Goal: Information Seeking & Learning: Understand process/instructions

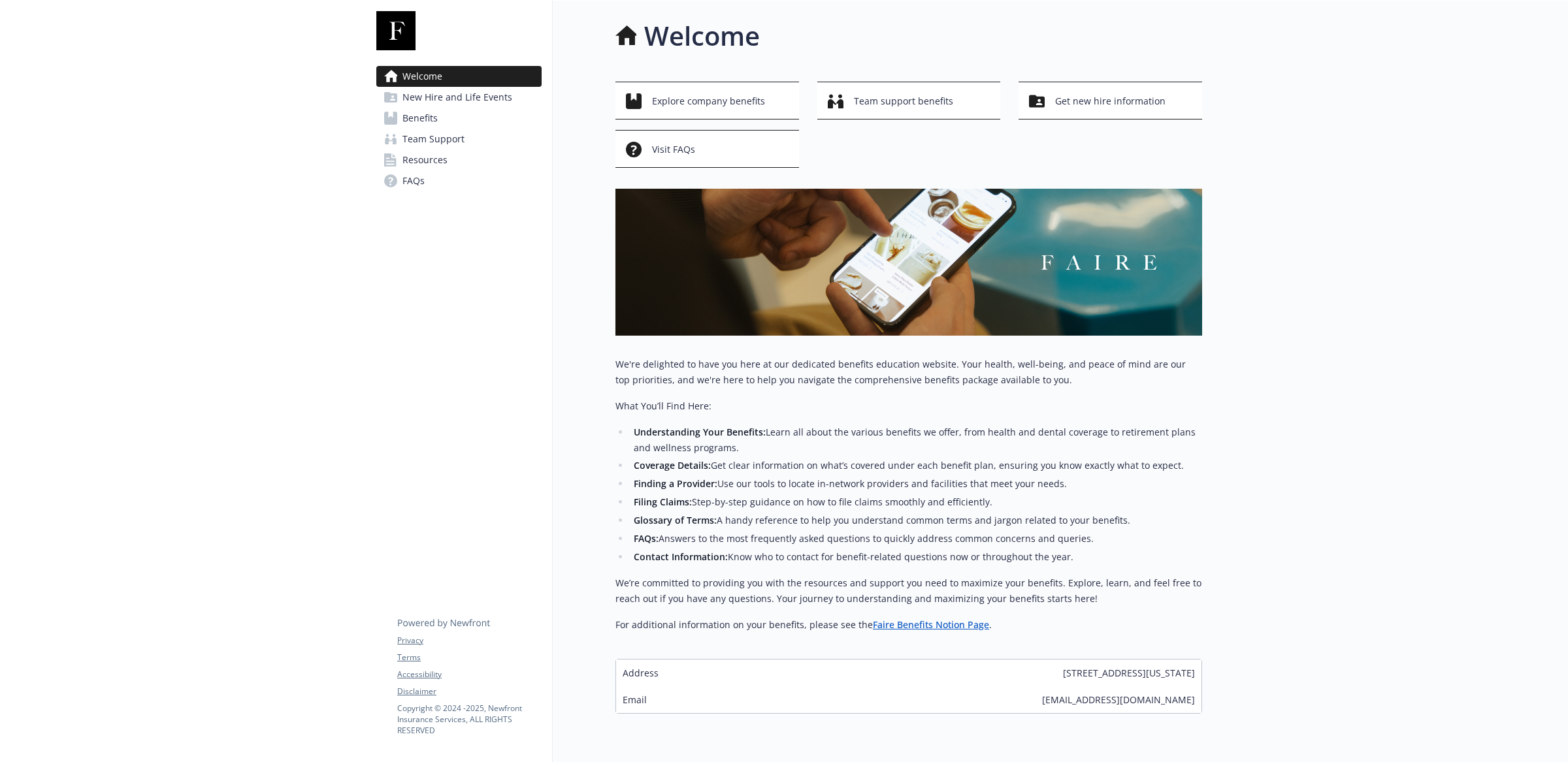
click at [430, 113] on span "Benefits" at bounding box center [420, 118] width 35 height 21
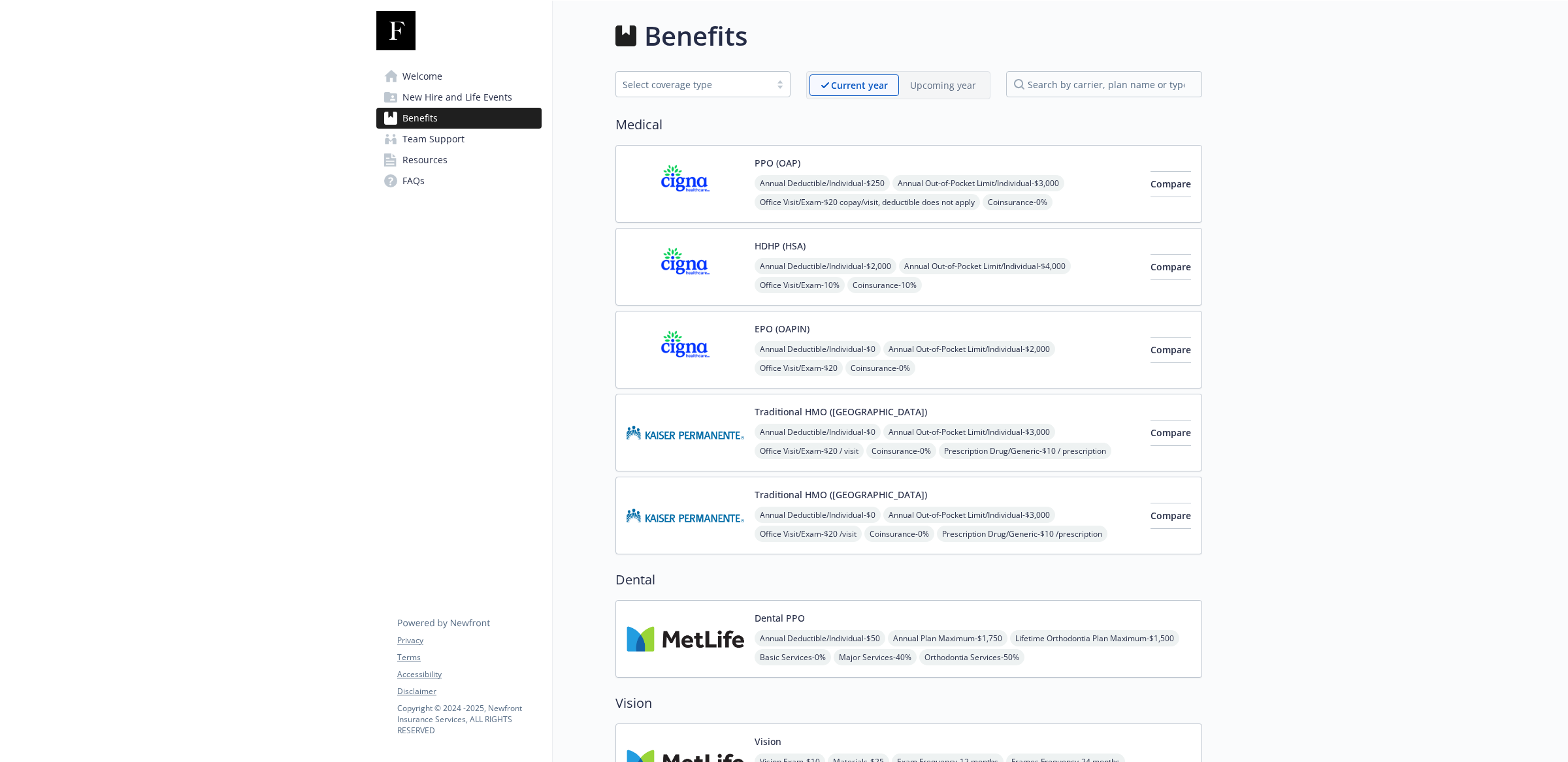
click at [694, 174] on img at bounding box center [685, 184] width 118 height 55
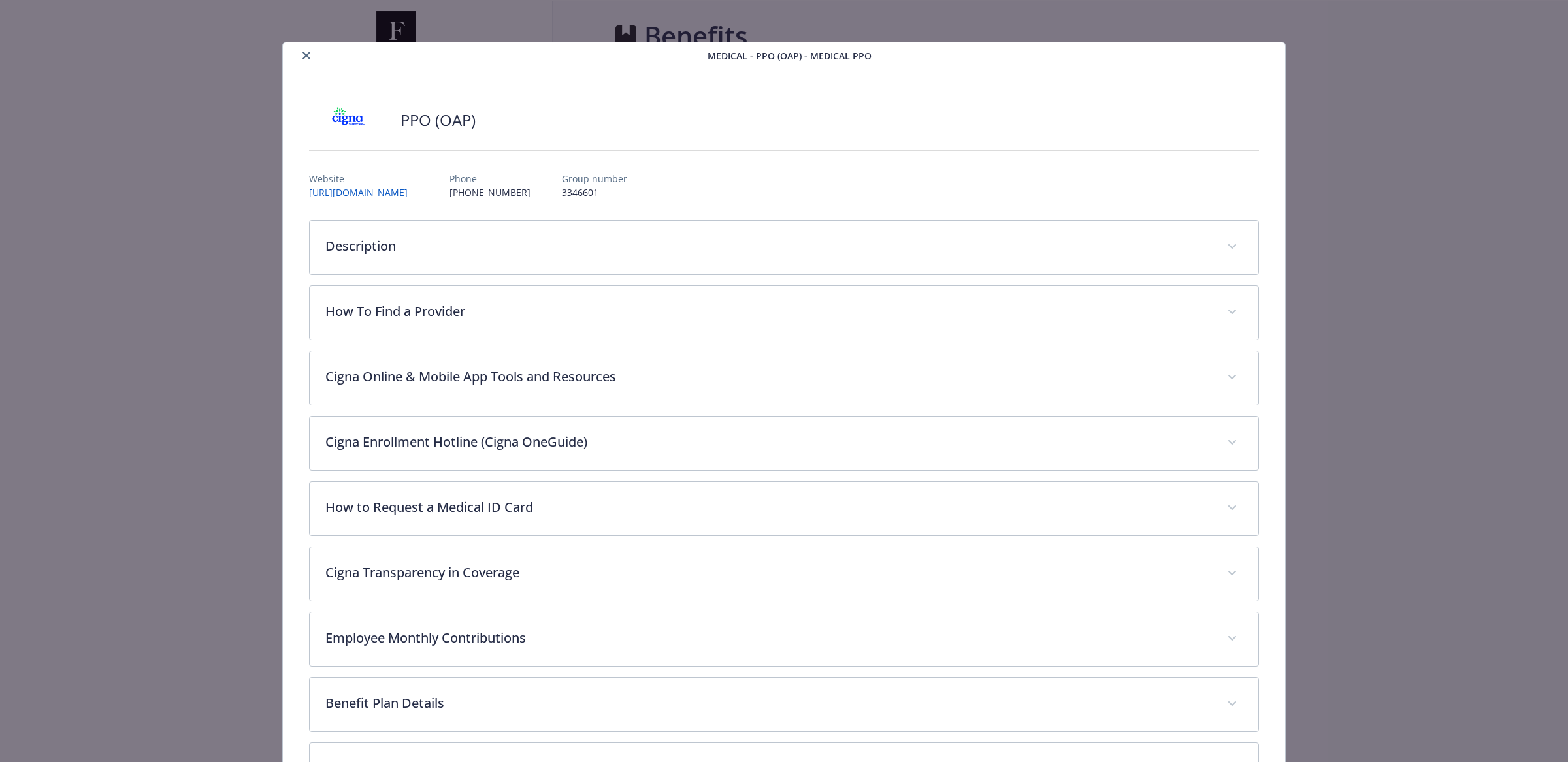
scroll to position [39, 0]
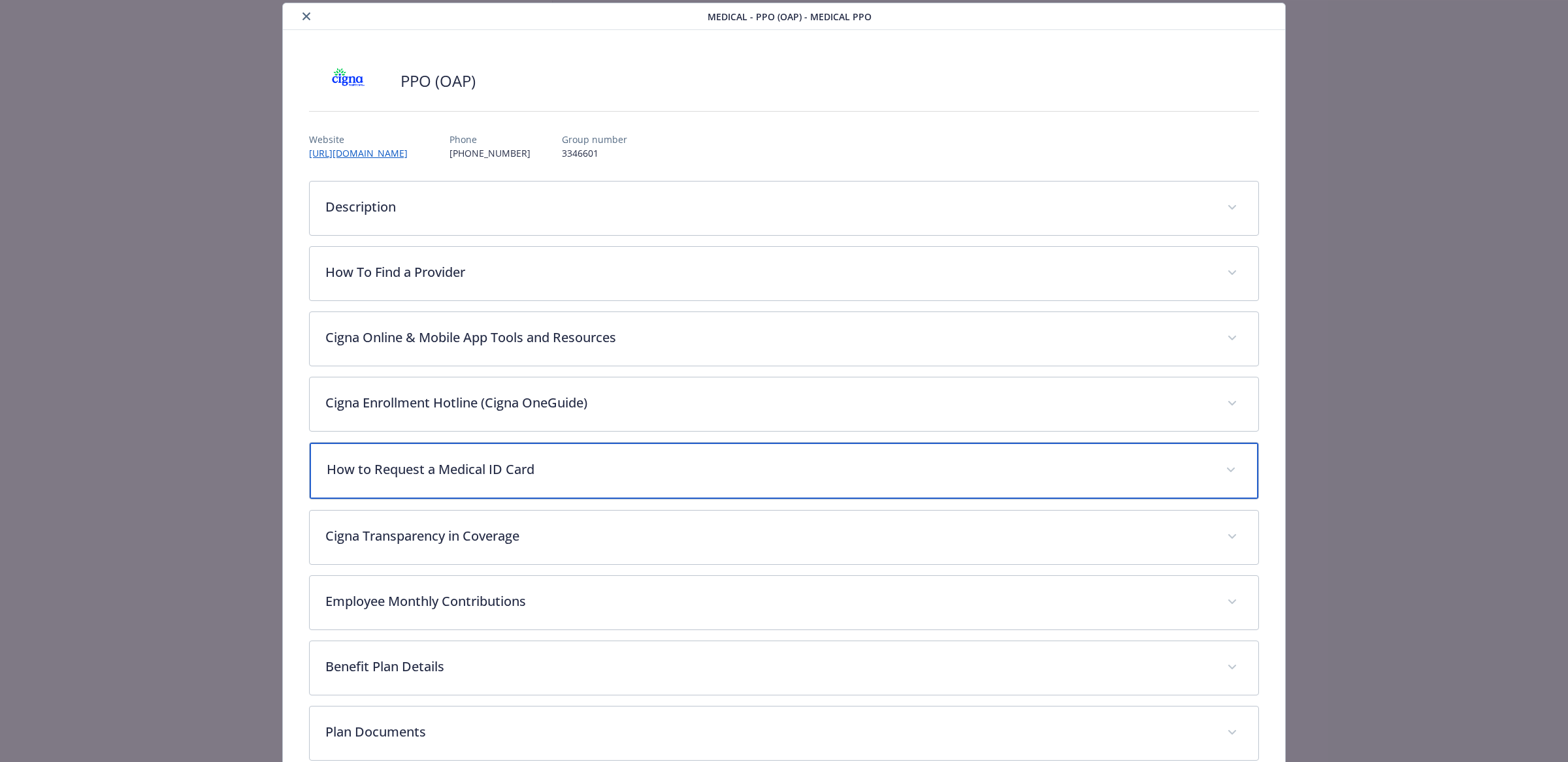
click at [525, 463] on p "How to Request a Medical ID Card" at bounding box center [768, 469] width 883 height 19
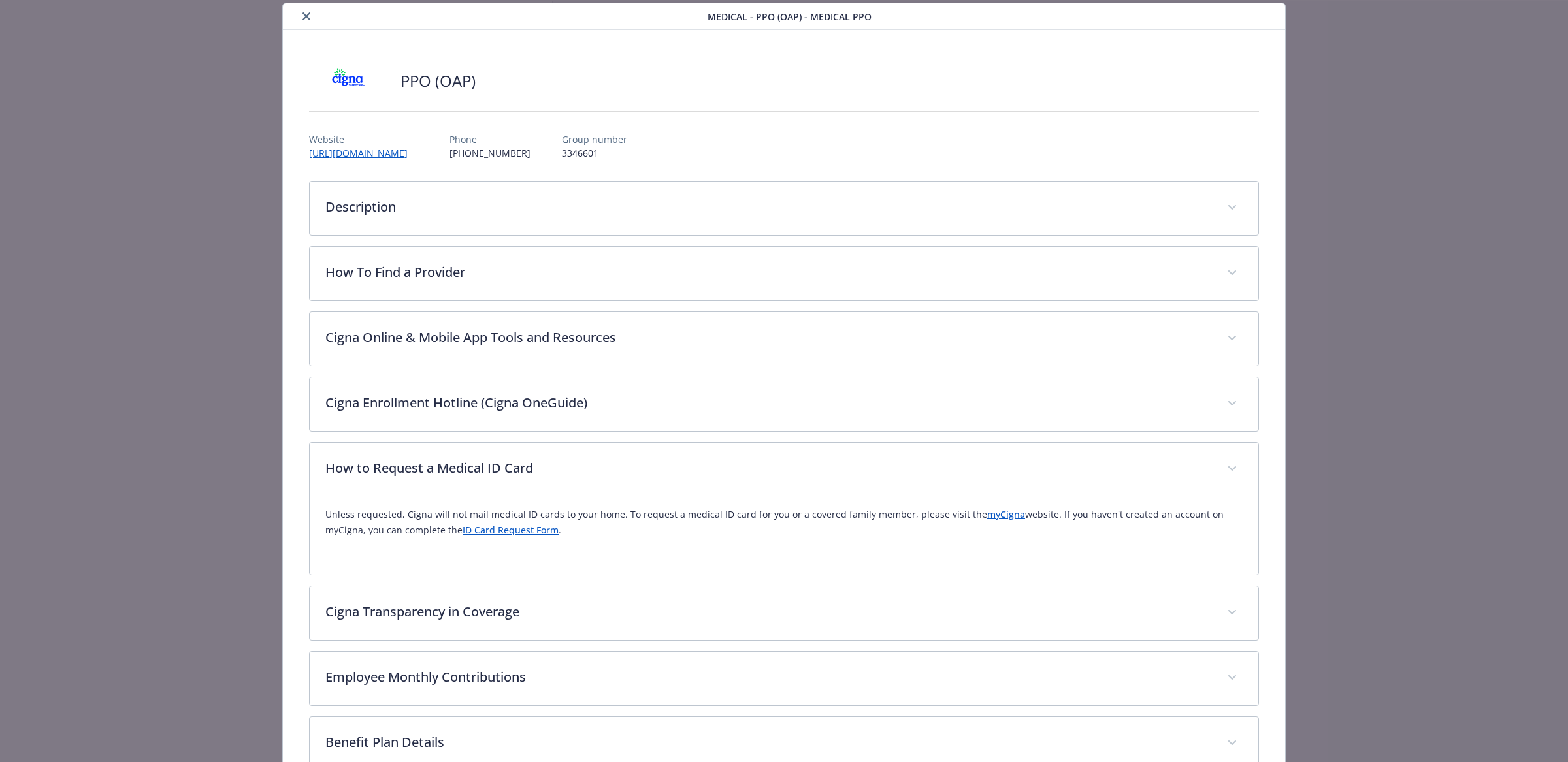
click at [499, 536] on link "ID Card Request Form" at bounding box center [510, 530] width 96 height 13
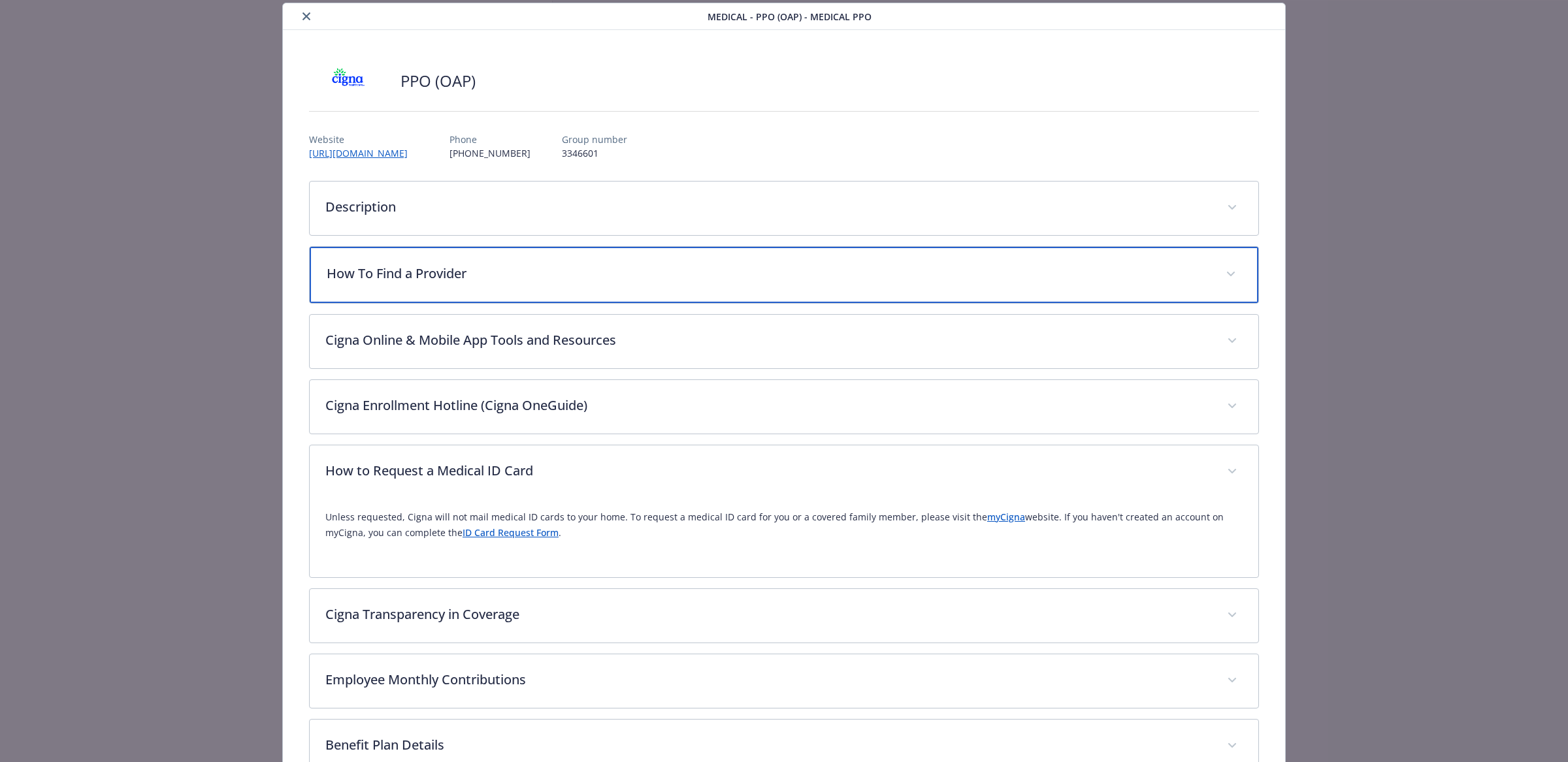
click at [465, 267] on p "How To Find a Provider" at bounding box center [768, 273] width 883 height 19
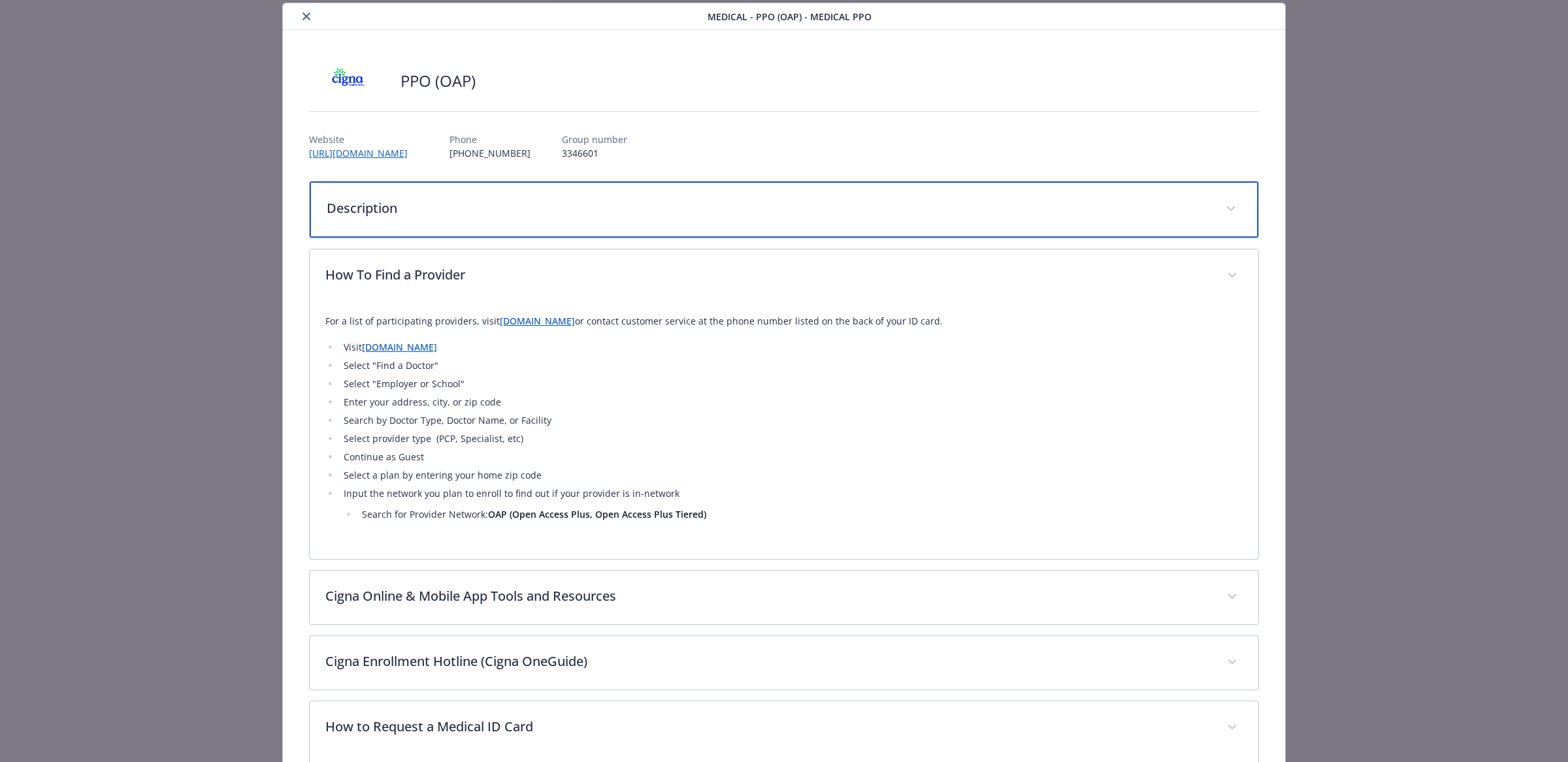
click at [462, 213] on p "Description" at bounding box center [768, 208] width 883 height 19
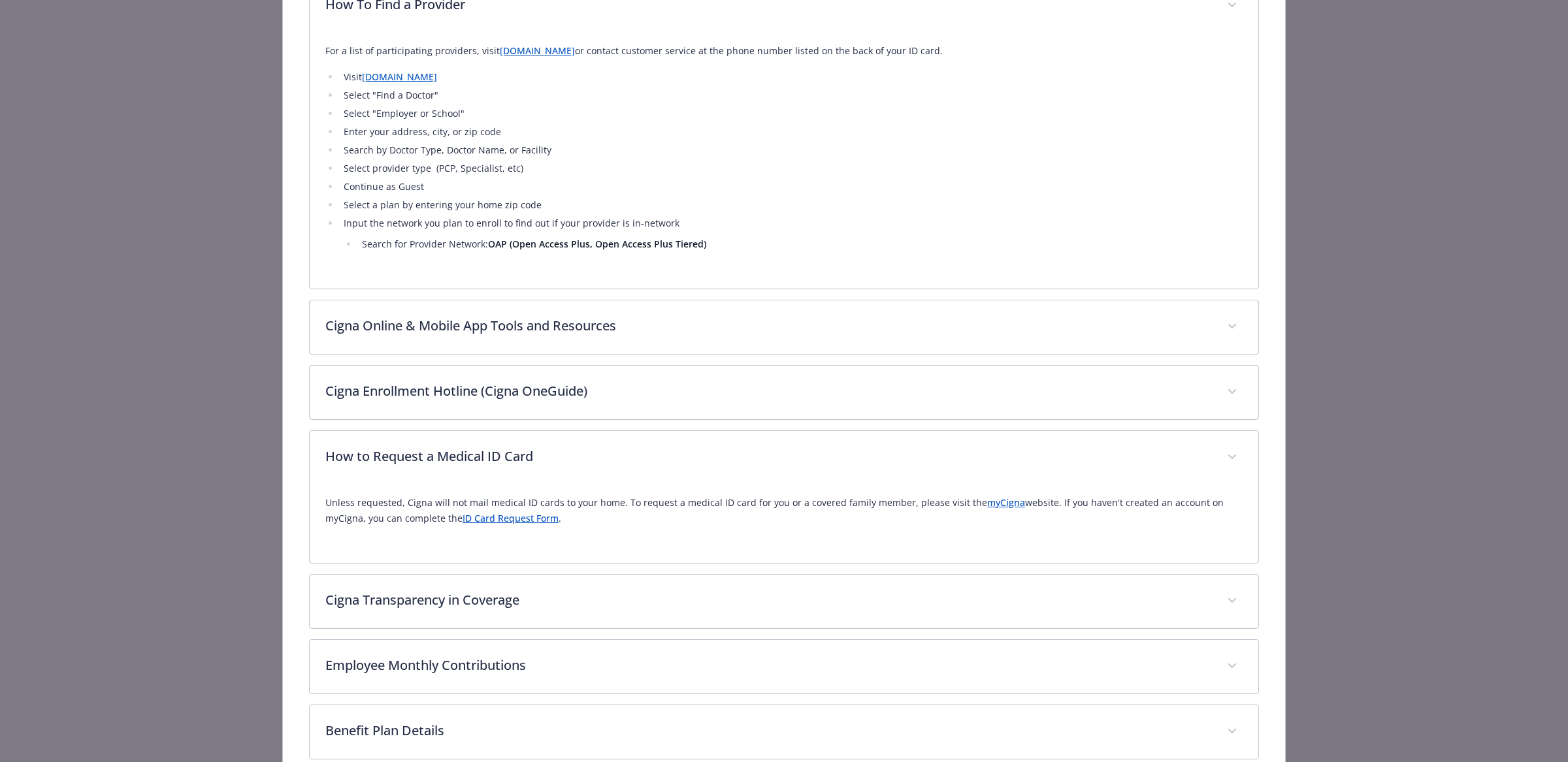
scroll to position [607, 0]
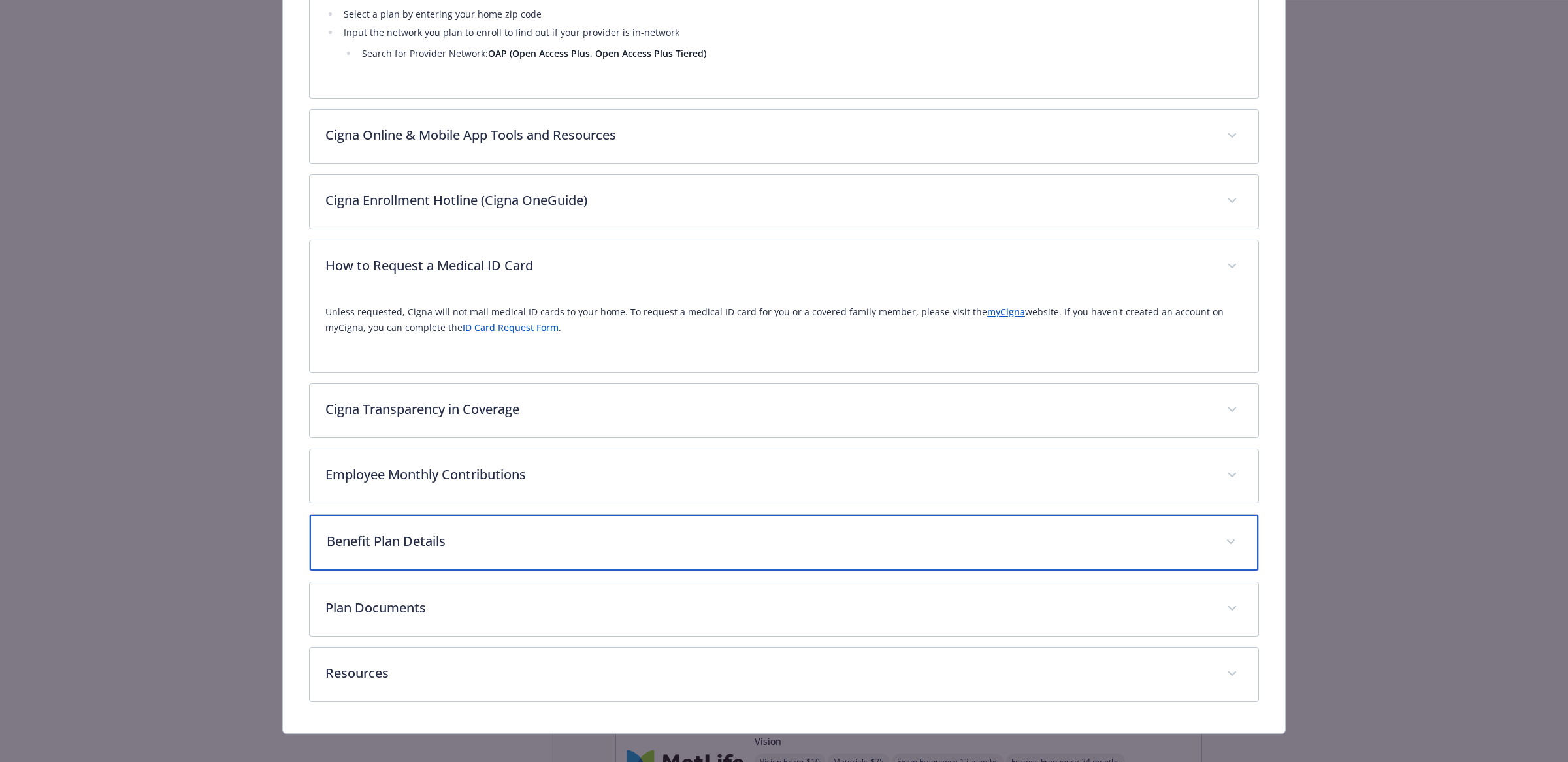
click at [459, 537] on p "Benefit Plan Details" at bounding box center [768, 541] width 883 height 19
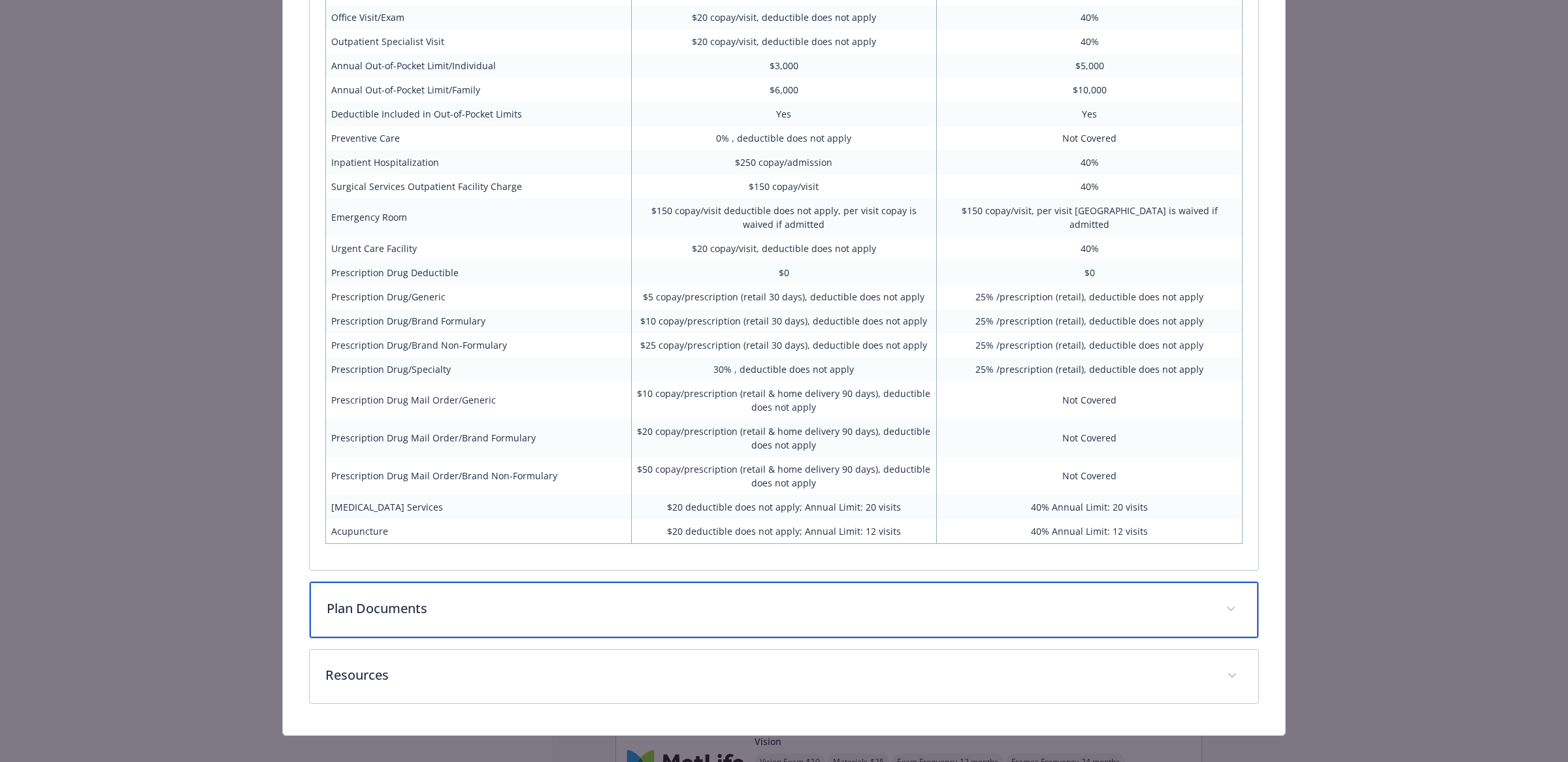
click at [489, 599] on p "Plan Documents" at bounding box center [768, 608] width 883 height 19
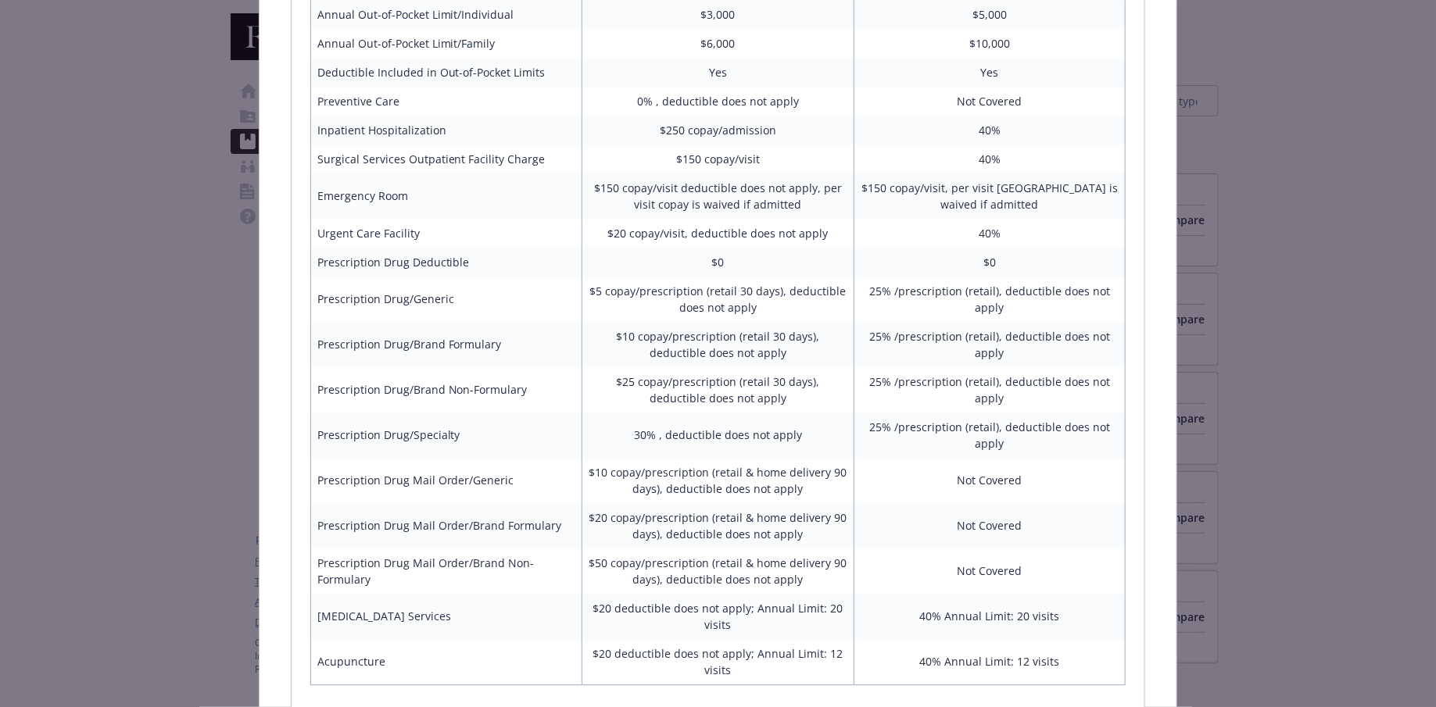
scroll to position [337, 0]
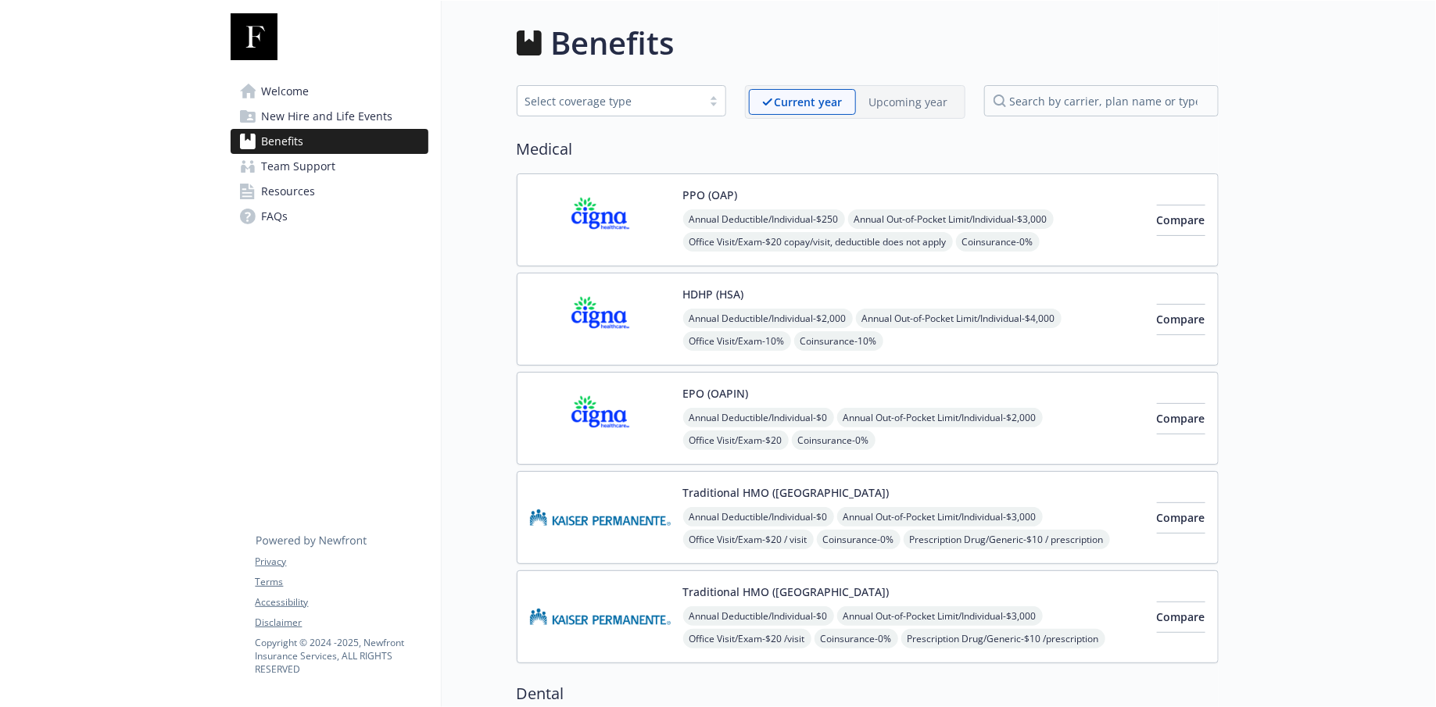
click at [624, 206] on img at bounding box center [600, 220] width 141 height 66
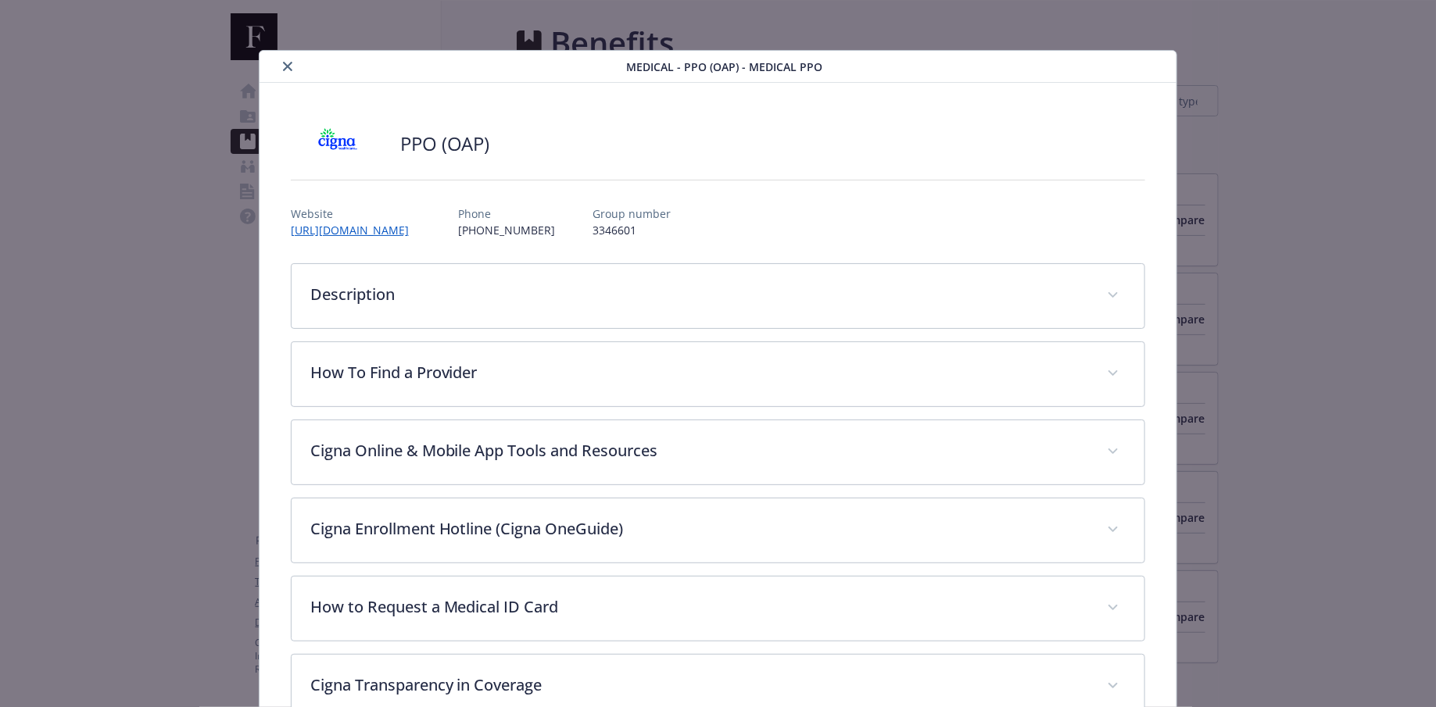
scroll to position [46, 0]
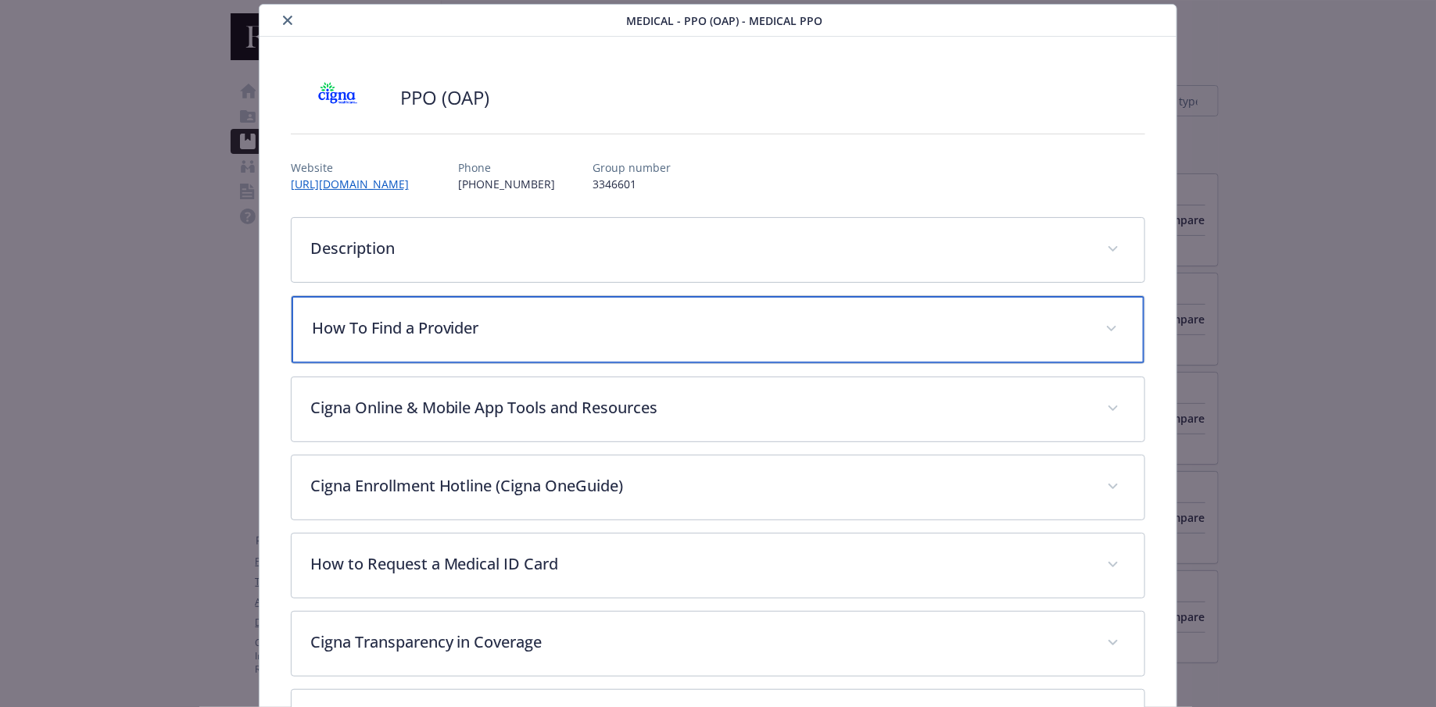
click at [470, 326] on p "How To Find a Provider" at bounding box center [699, 328] width 775 height 23
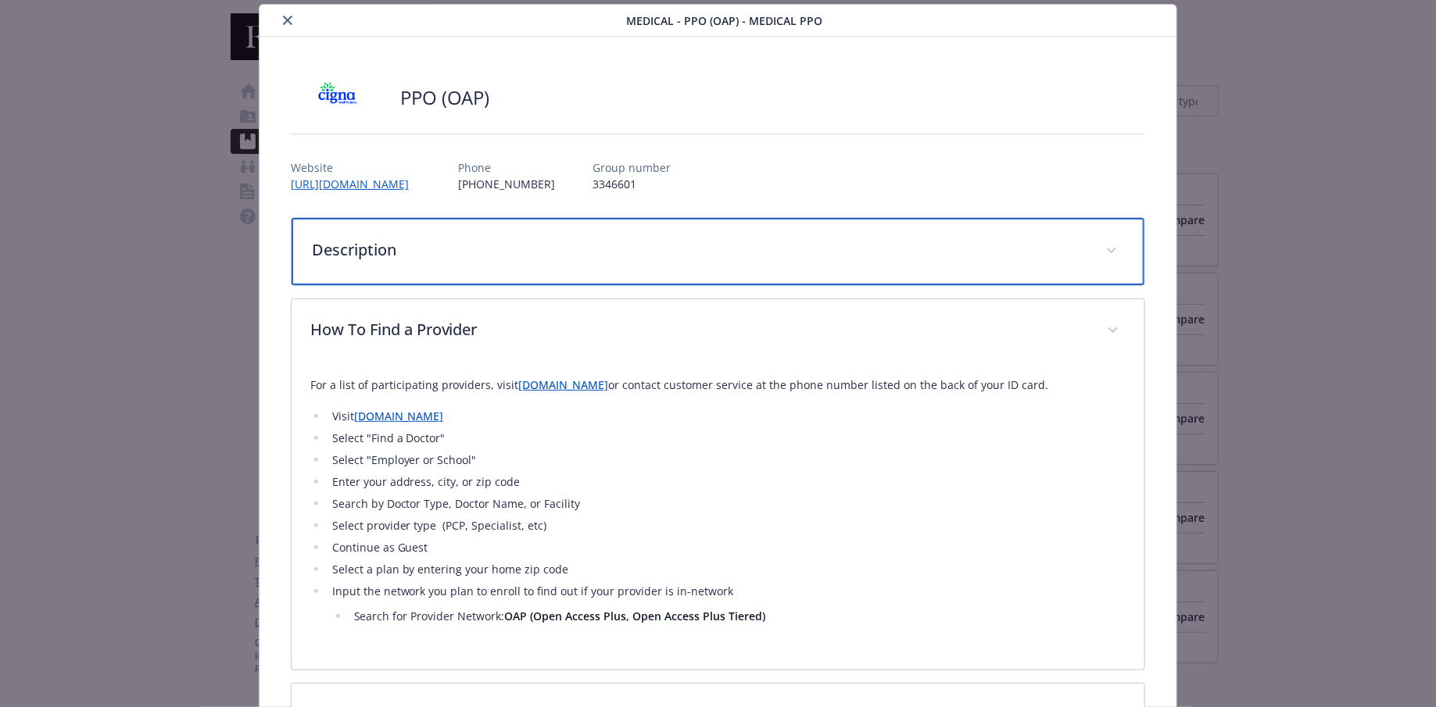
click at [460, 267] on div "Description" at bounding box center [717, 251] width 853 height 67
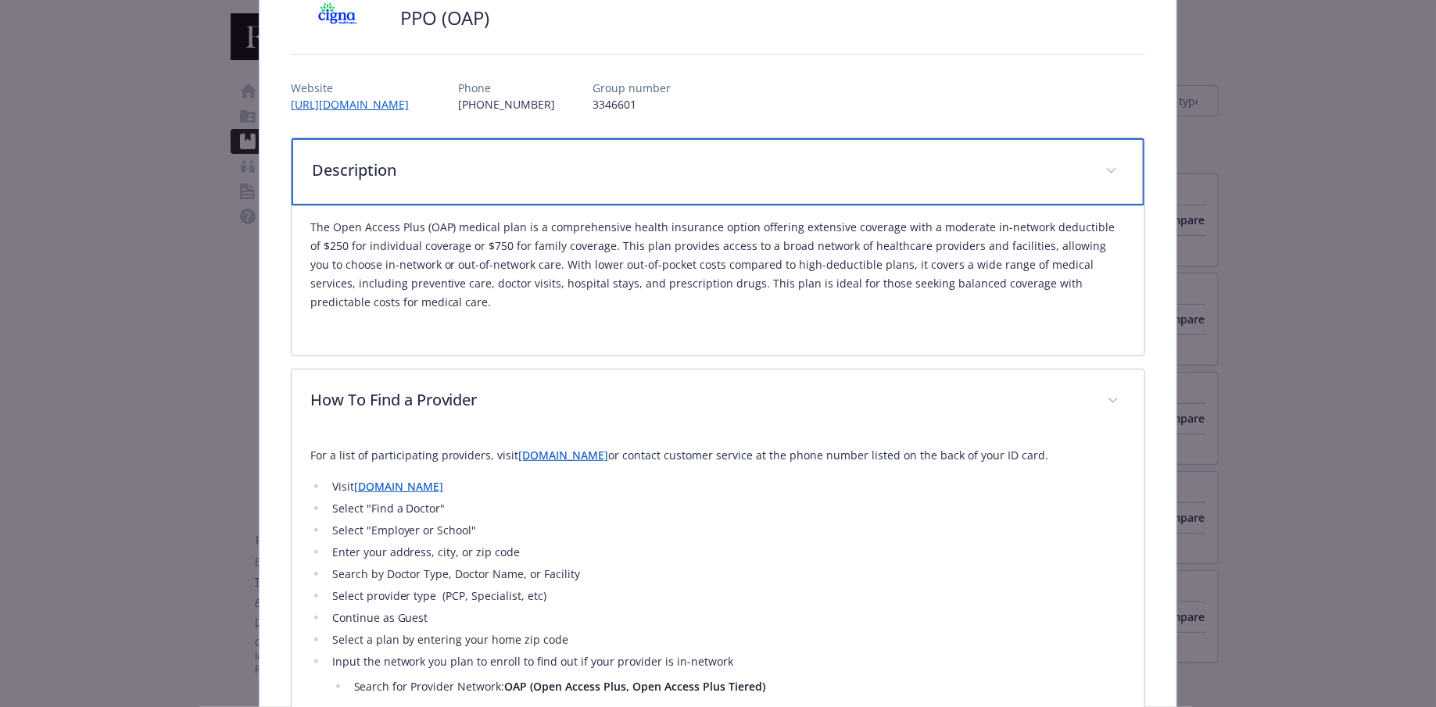
scroll to position [77, 0]
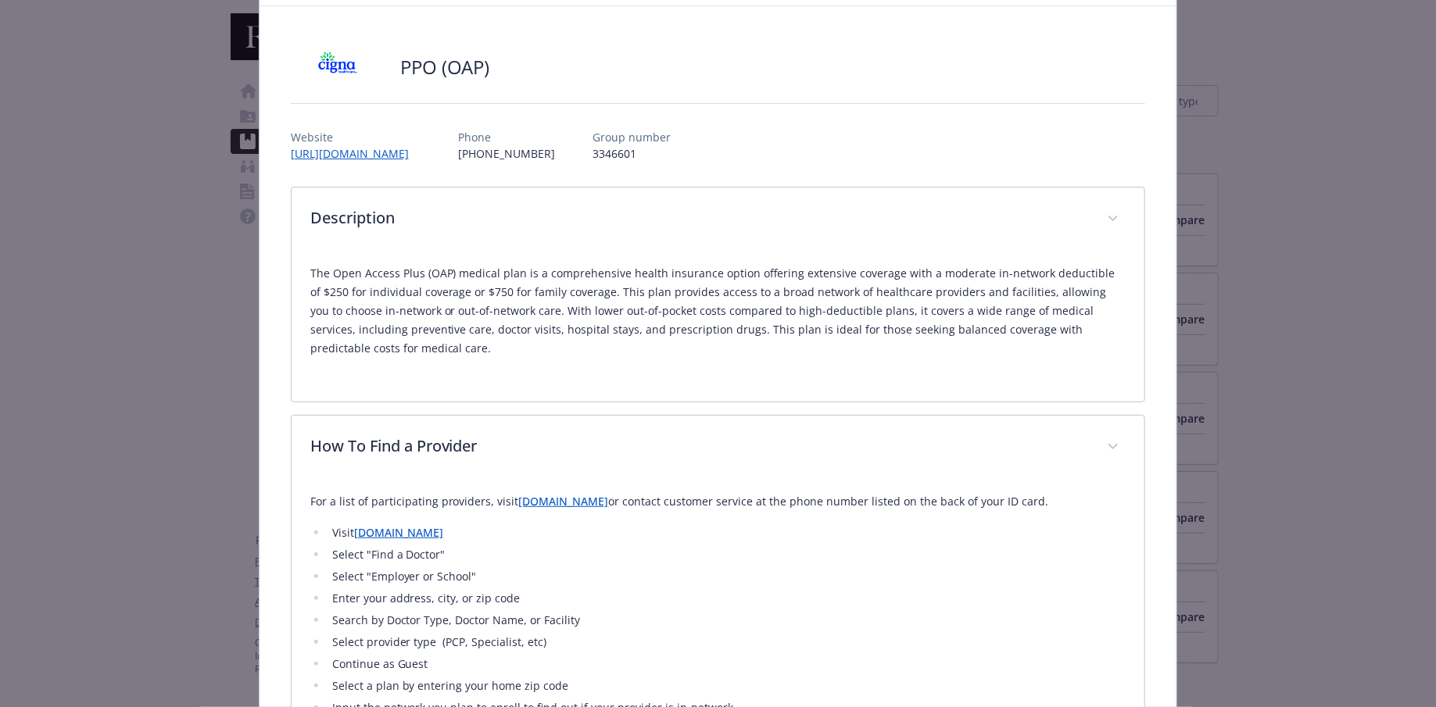
click at [499, 152] on p "[PHONE_NUMBER]" at bounding box center [507, 153] width 97 height 16
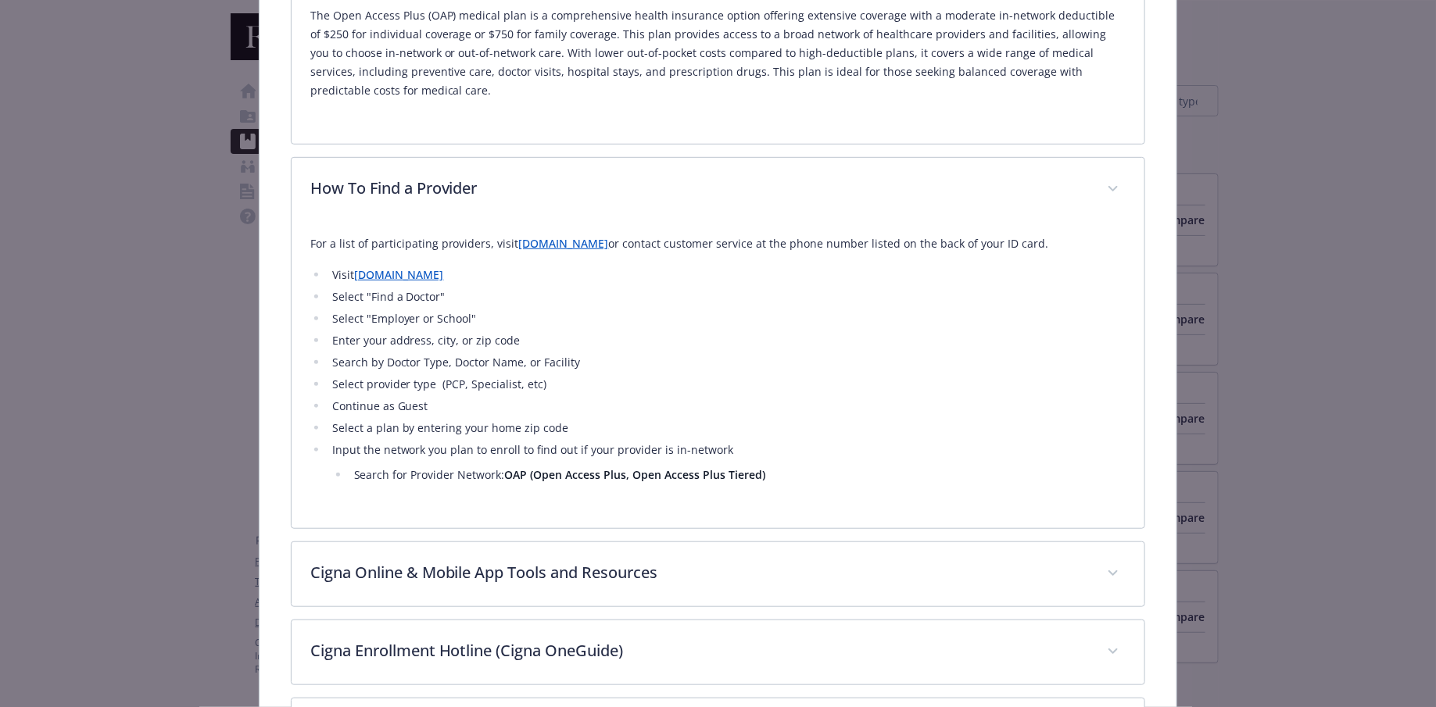
scroll to position [417, 0]
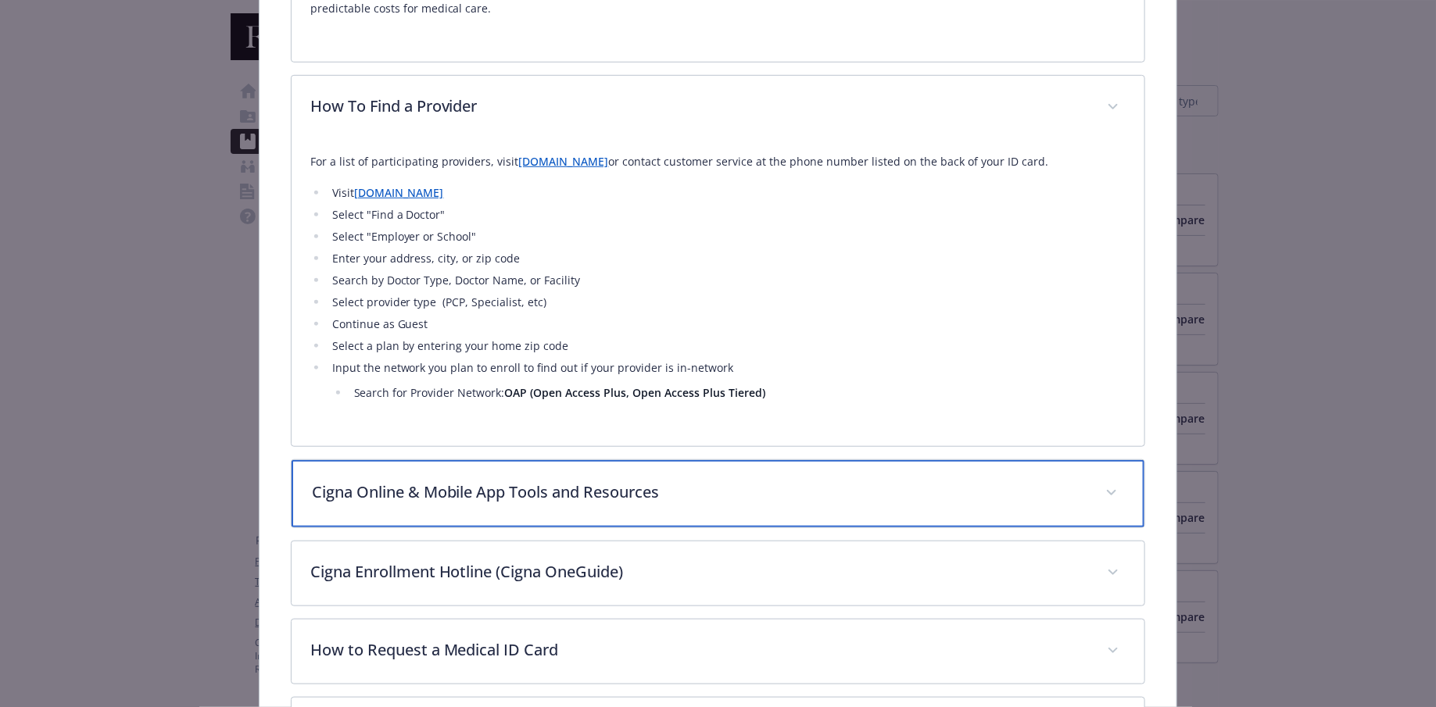
click at [370, 510] on div "Cigna Online & Mobile App Tools and Resources" at bounding box center [717, 493] width 853 height 67
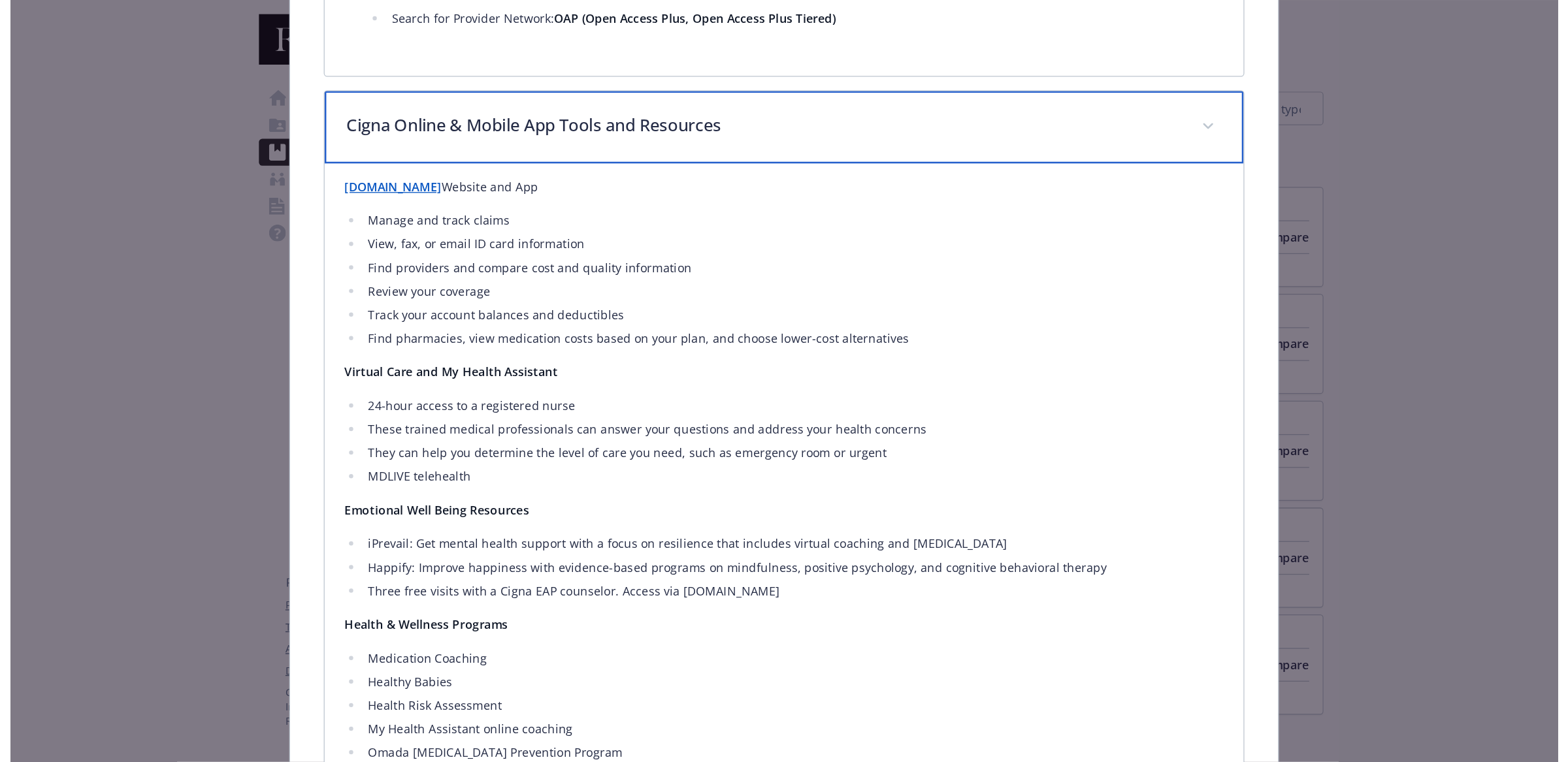
scroll to position [663, 0]
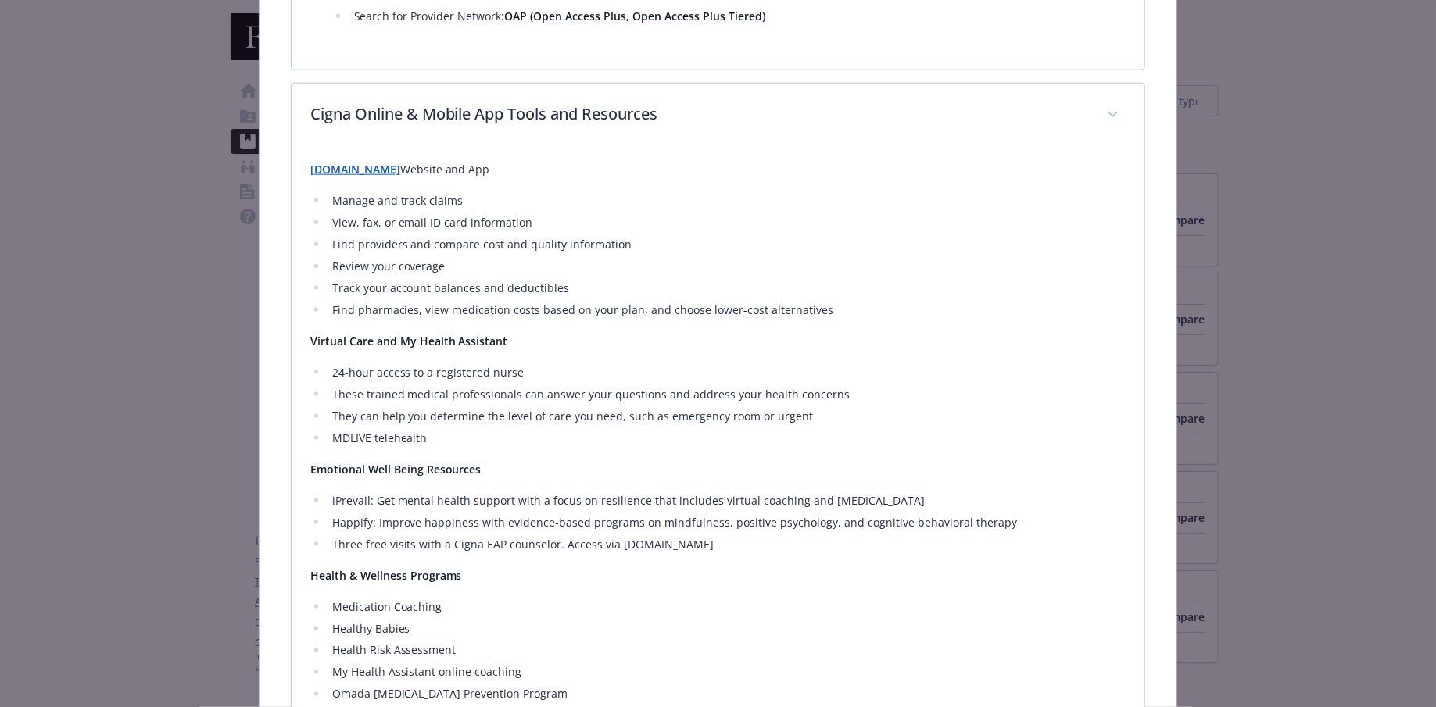
click at [329, 170] on strong "[DOMAIN_NAME]" at bounding box center [355, 169] width 90 height 15
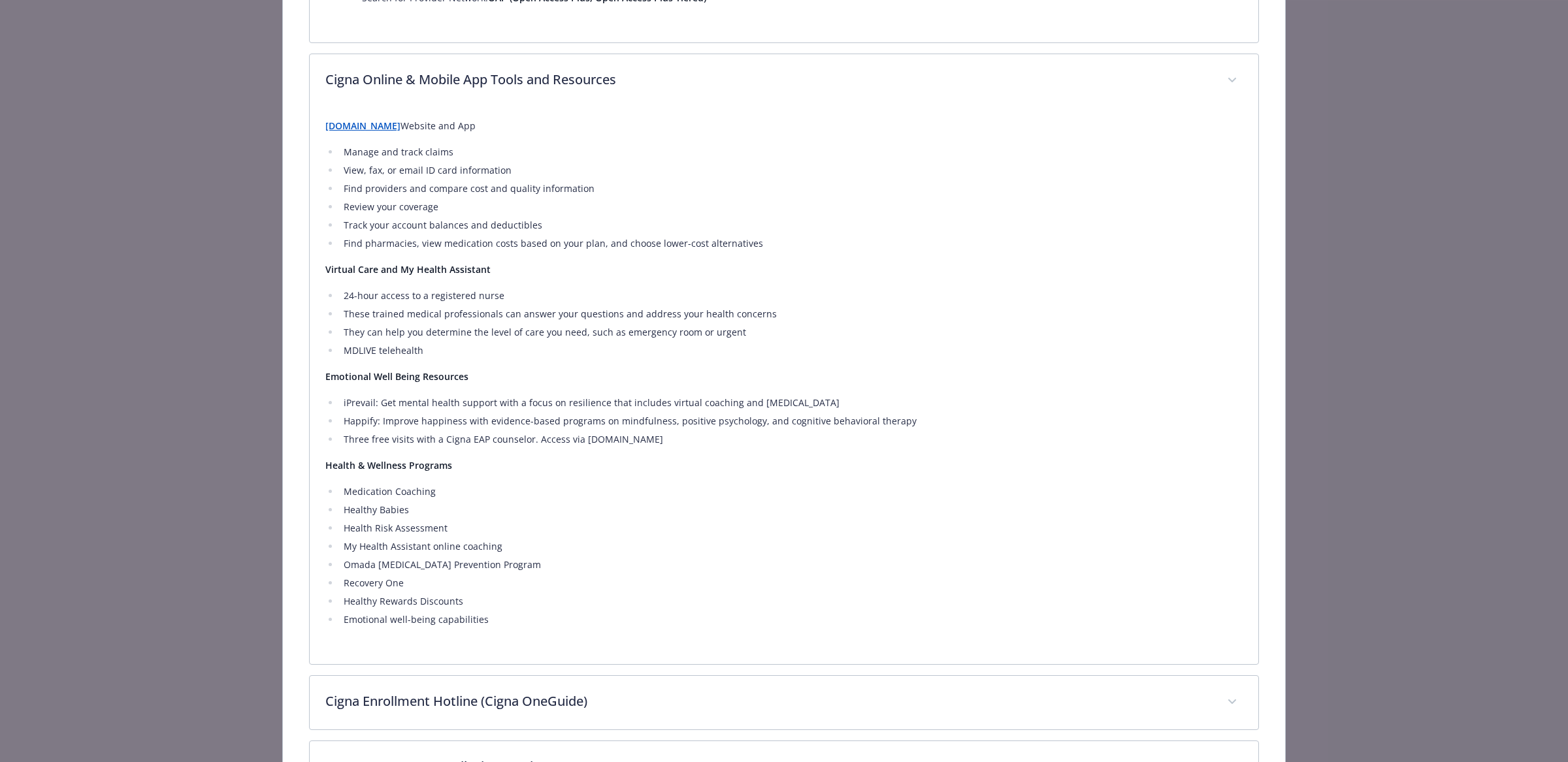
scroll to position [616, 0]
